Goal: Information Seeking & Learning: Learn about a topic

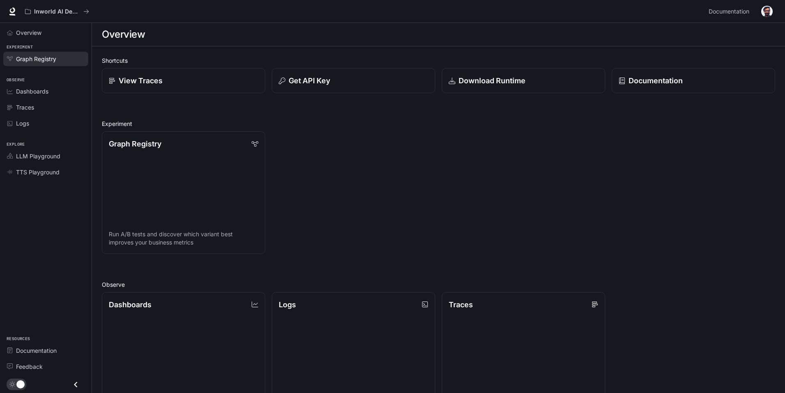
click at [48, 62] on span "Graph Registry" at bounding box center [36, 59] width 40 height 9
click at [55, 353] on span "Documentation" at bounding box center [36, 350] width 41 height 9
click at [250, 25] on section "Overview" at bounding box center [438, 34] width 693 height 23
